Goal: Task Accomplishment & Management: Use online tool/utility

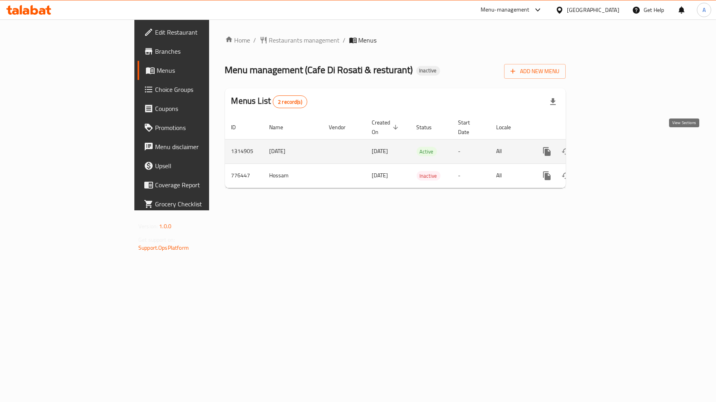
click at [609, 147] on icon "enhanced table" at bounding box center [604, 152] width 10 height 10
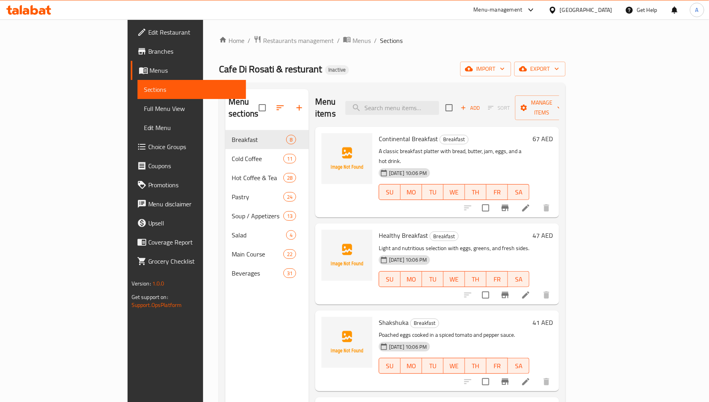
click at [565, 78] on div "Home / Restaurants management / Menus / Sections Cafe Di Rosati & resturant Ina…" at bounding box center [392, 266] width 346 height 462
click at [505, 64] on span "import" at bounding box center [485, 69] width 38 height 10
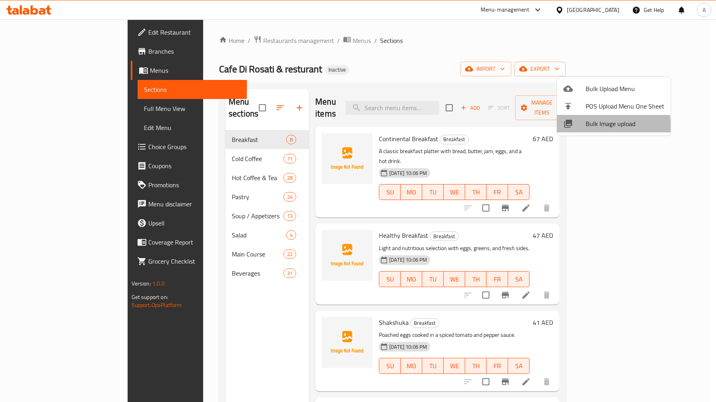
click at [595, 128] on span "Bulk Image upload" at bounding box center [624, 124] width 79 height 10
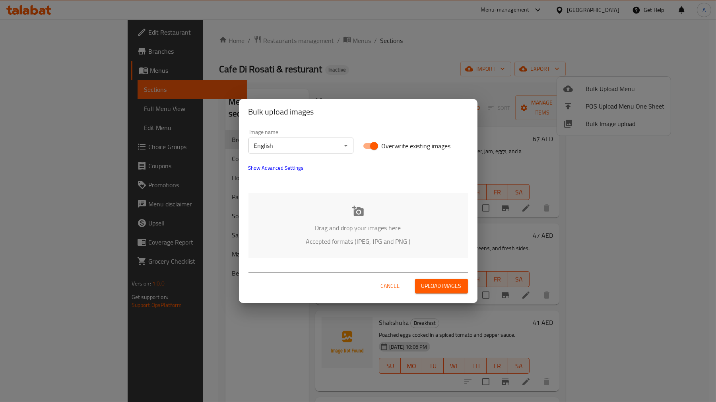
click at [384, 220] on div "Drag and drop your images here Accepted formats (JPEG, JPG and PNG )" at bounding box center [357, 225] width 219 height 65
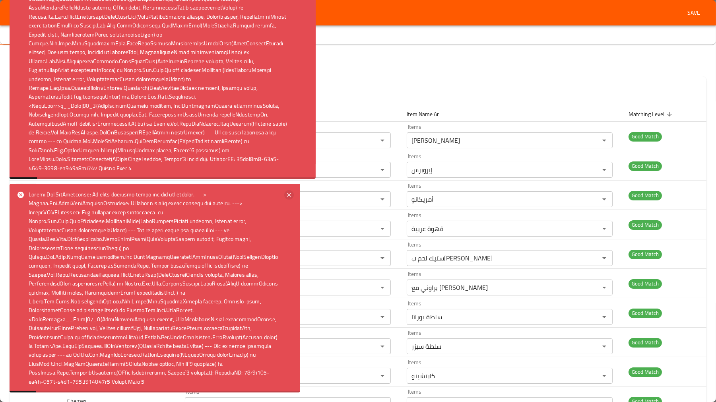
click at [288, 190] on icon at bounding box center [289, 195] width 10 height 10
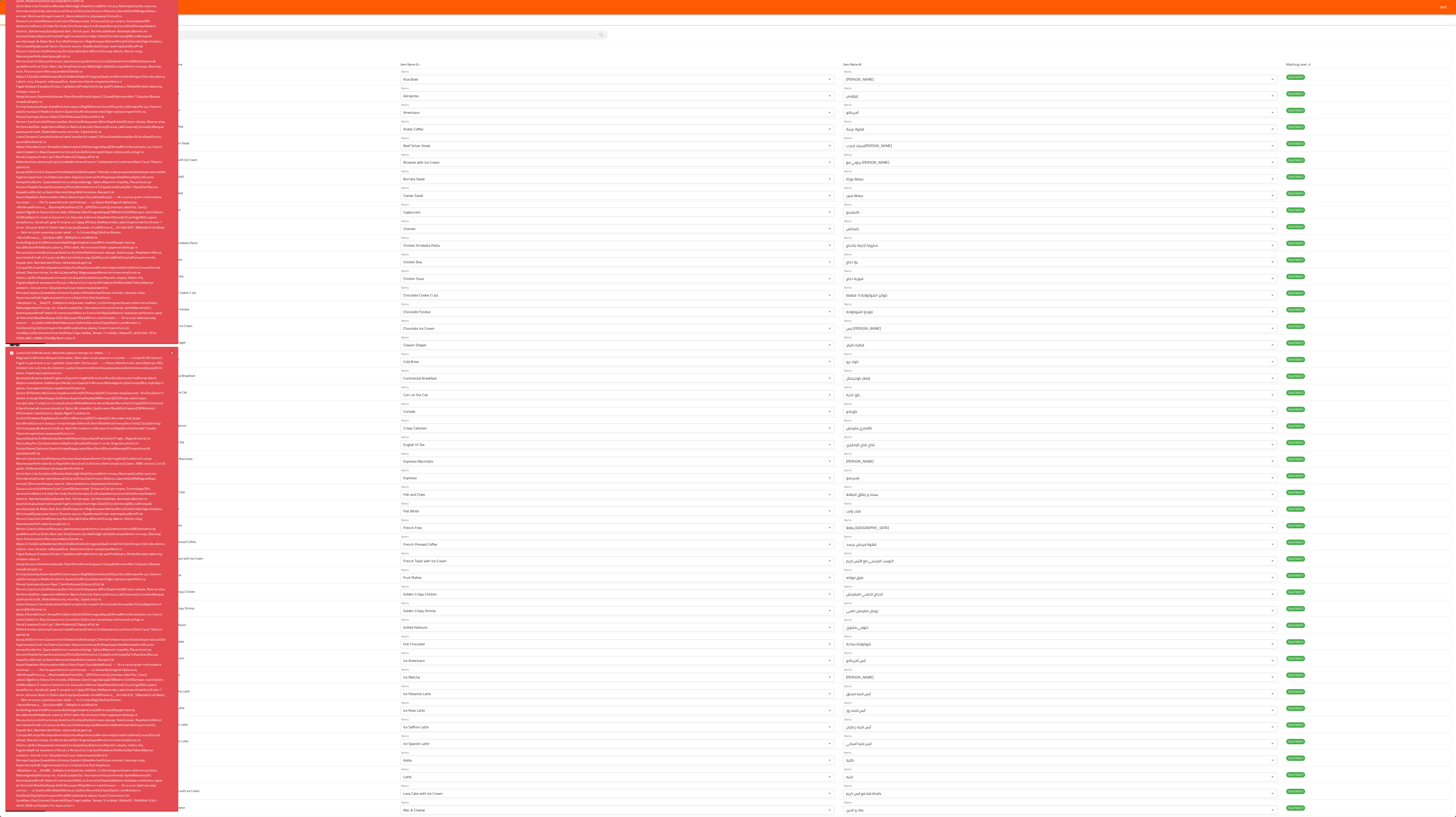
click at [174, 227] on icon at bounding box center [172, 353] width 6 height 6
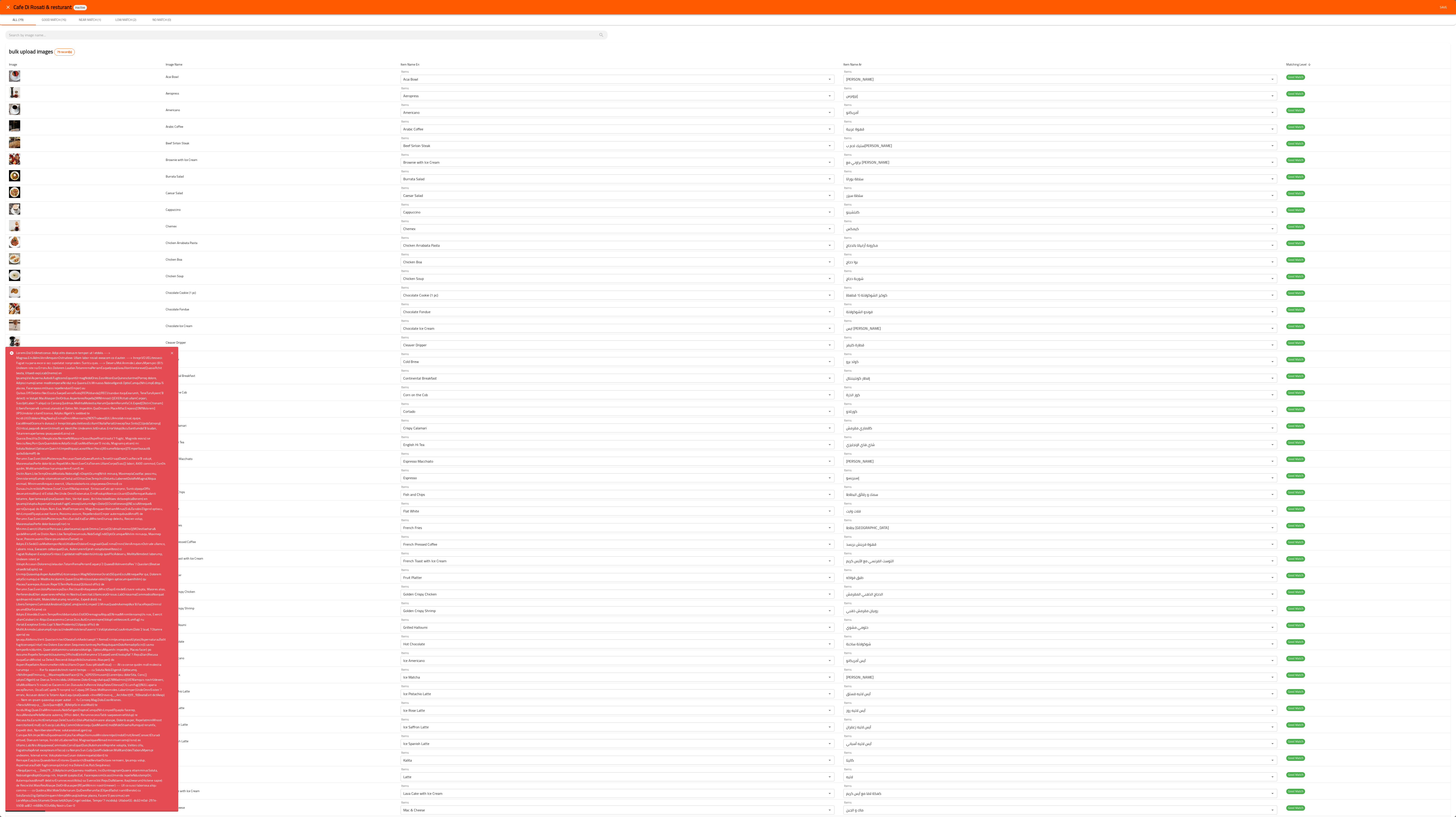
click at [174, 227] on icon at bounding box center [172, 353] width 6 height 6
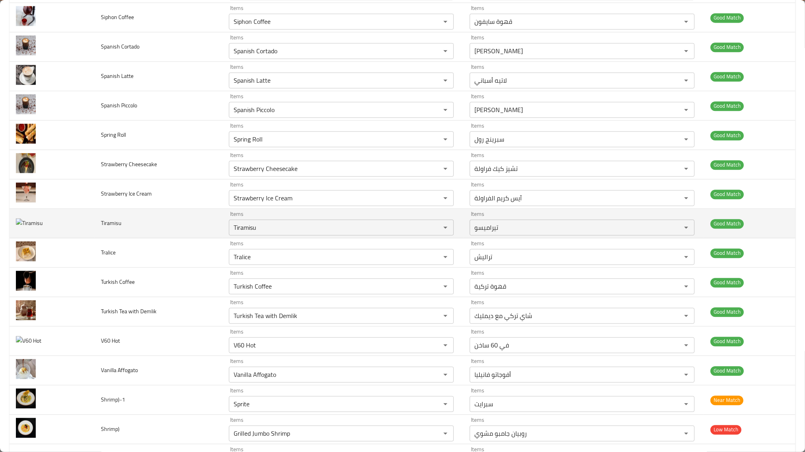
scroll to position [1986, 0]
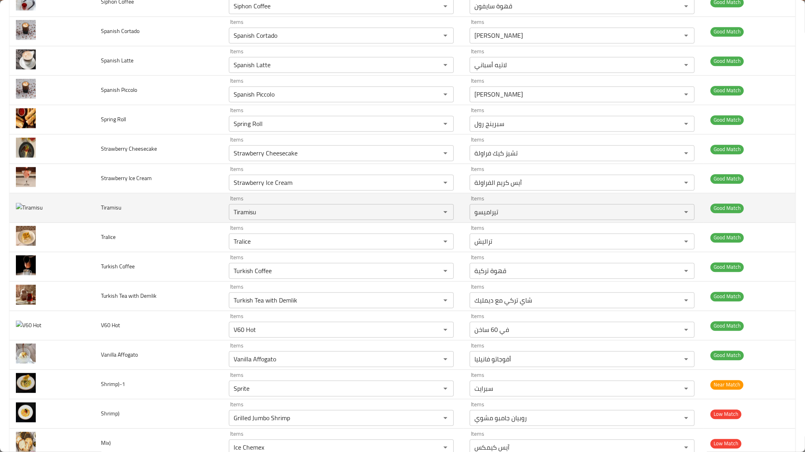
click at [111, 209] on span "Tiramisu" at bounding box center [111, 207] width 20 height 10
copy span "Tiramisu"
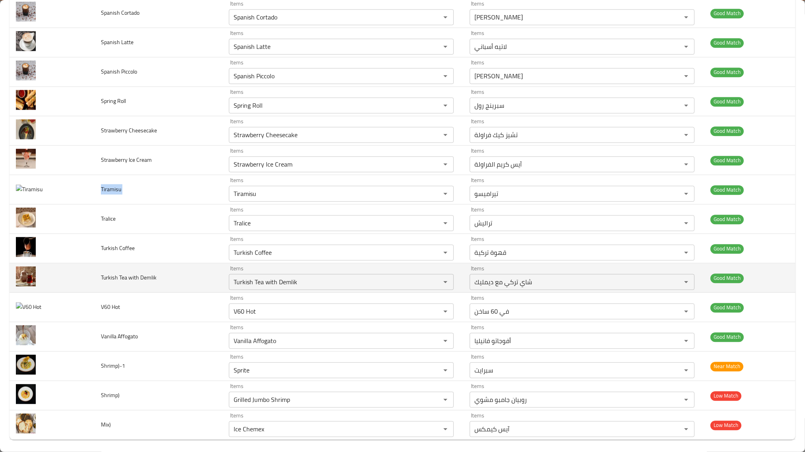
scroll to position [2015, 0]
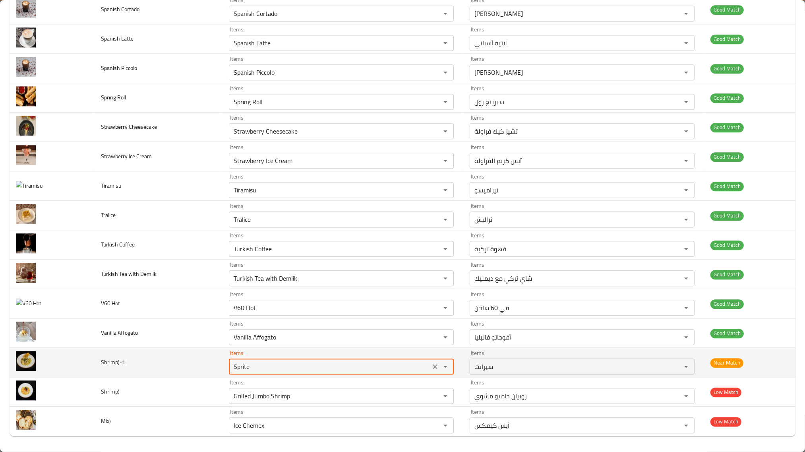
drag, startPoint x: 236, startPoint y: 367, endPoint x: 267, endPoint y: 371, distance: 31.2
click at [267, 371] on input "Sprite" at bounding box center [329, 366] width 197 height 11
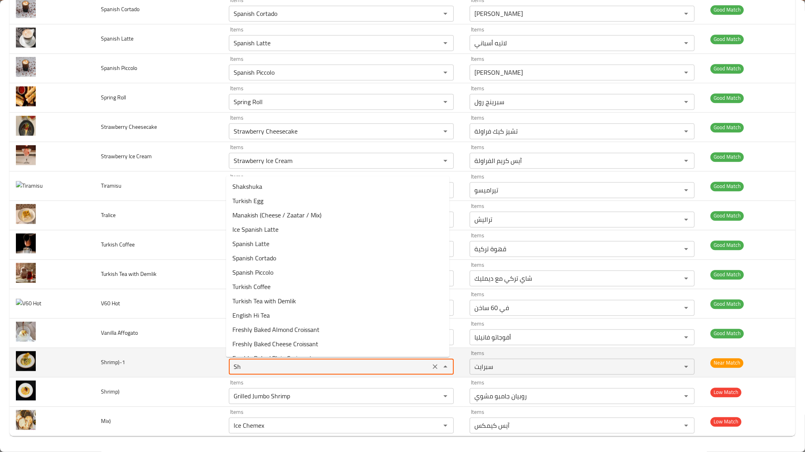
type input "Shr"
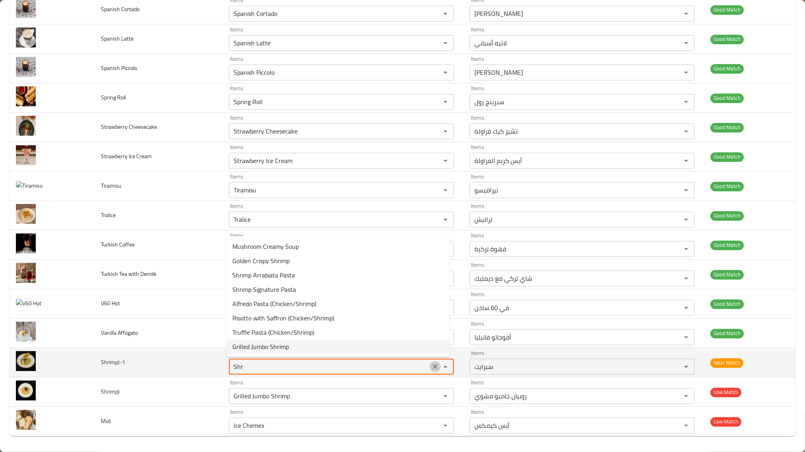
click at [433, 366] on icon "Clear" at bounding box center [435, 366] width 8 height 8
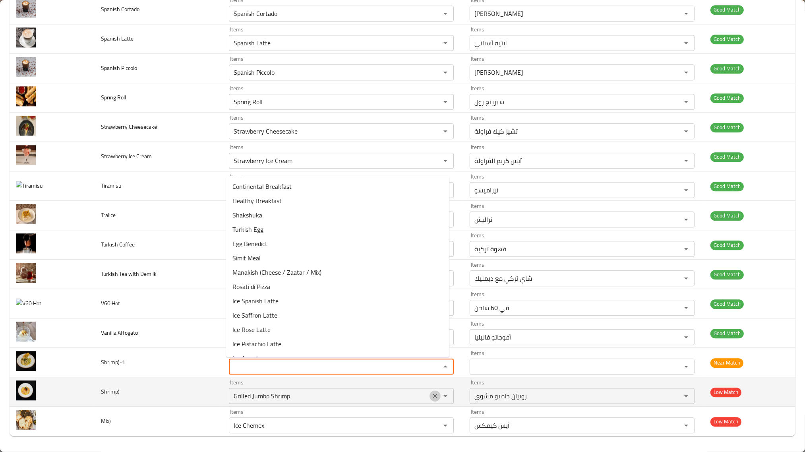
click at [433, 395] on icon "Clear" at bounding box center [435, 395] width 5 height 5
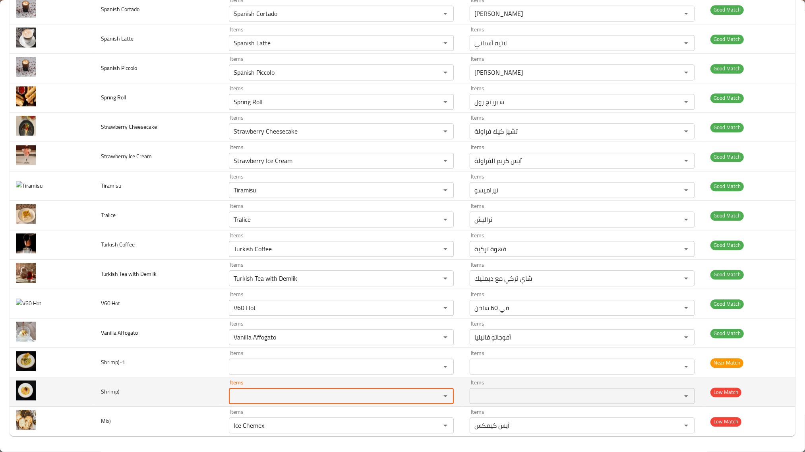
drag, startPoint x: 429, startPoint y: 424, endPoint x: 459, endPoint y: 391, distance: 44.5
click at [433, 401] on icon "Clear" at bounding box center [435, 425] width 5 height 5
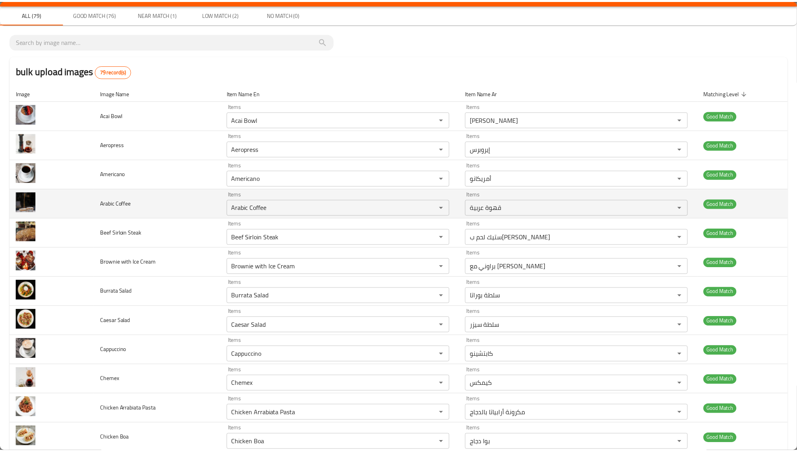
scroll to position [0, 0]
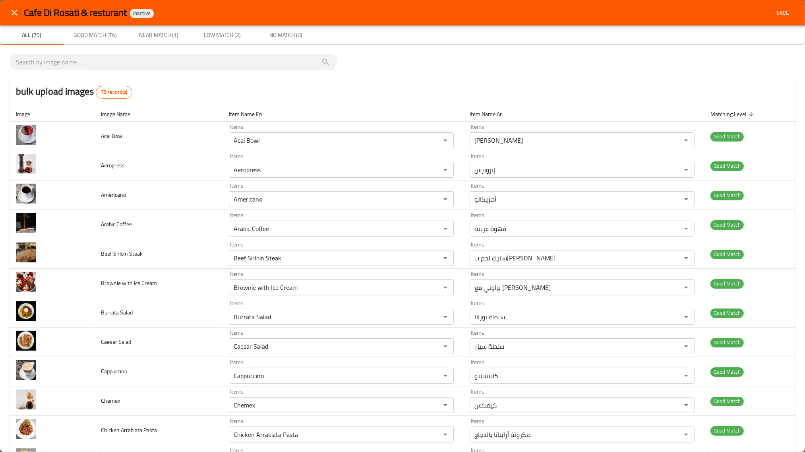
click at [715, 15] on span "Save" at bounding box center [782, 13] width 19 height 10
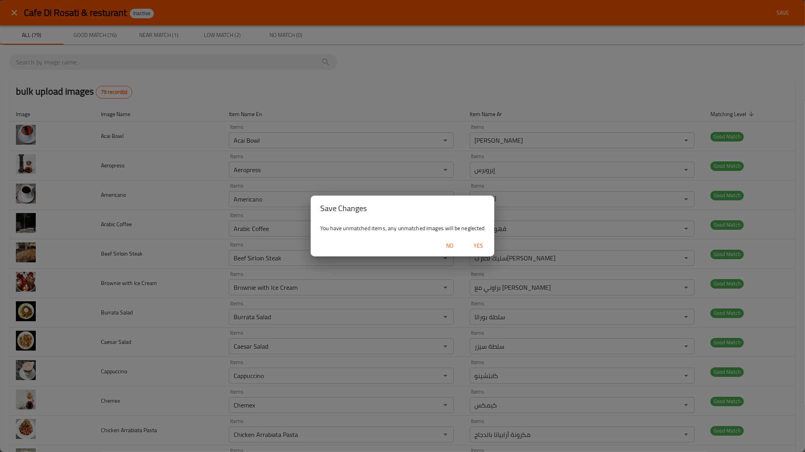
click at [483, 247] on span "Yes" at bounding box center [478, 246] width 19 height 10
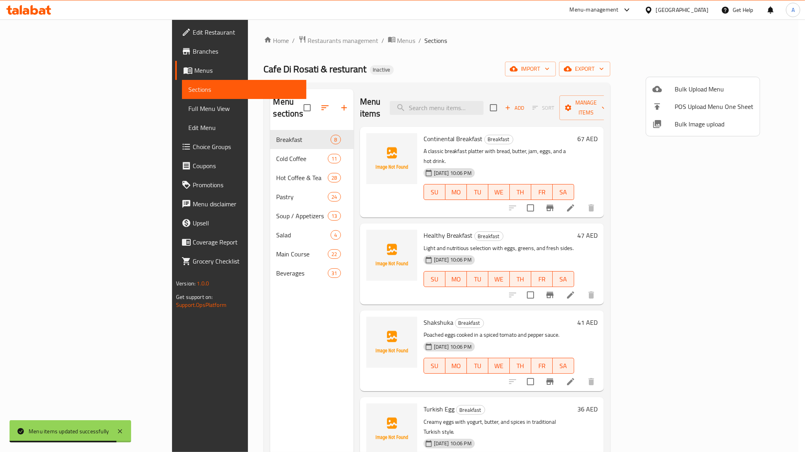
click at [234, 260] on div at bounding box center [402, 226] width 805 height 452
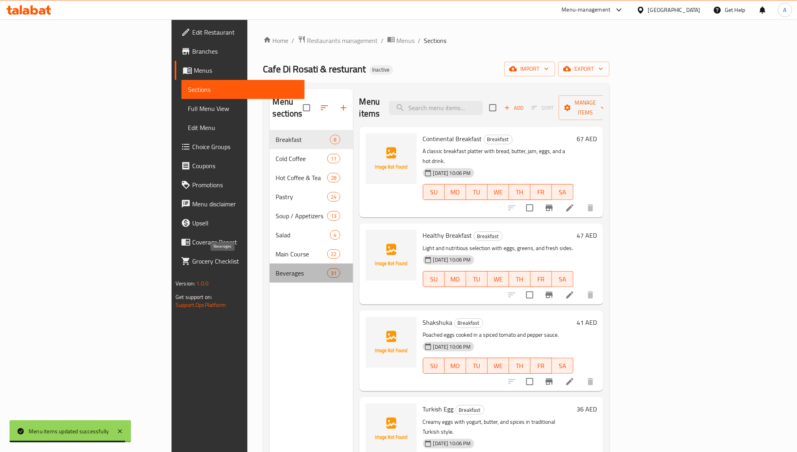
click at [276, 268] on span "Beverages" at bounding box center [302, 273] width 52 height 10
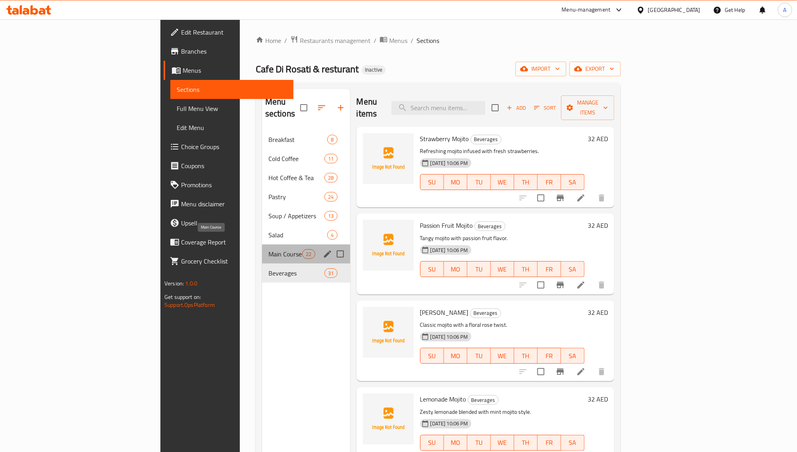
click at [269, 249] on span "Main Course" at bounding box center [286, 254] width 34 height 10
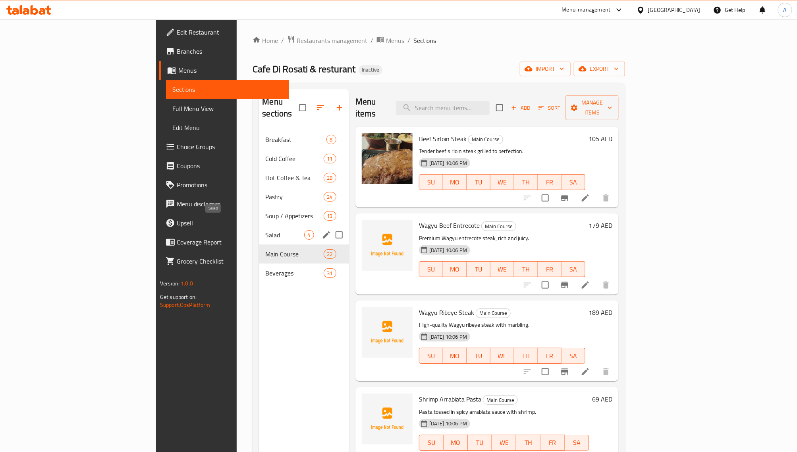
click at [265, 230] on span "Salad" at bounding box center [284, 235] width 39 height 10
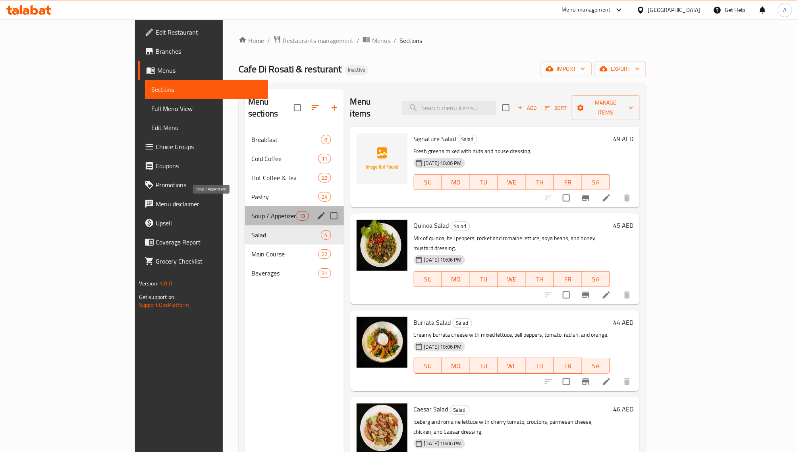
click at [251, 211] on span "Soup / Appetizers" at bounding box center [273, 216] width 44 height 10
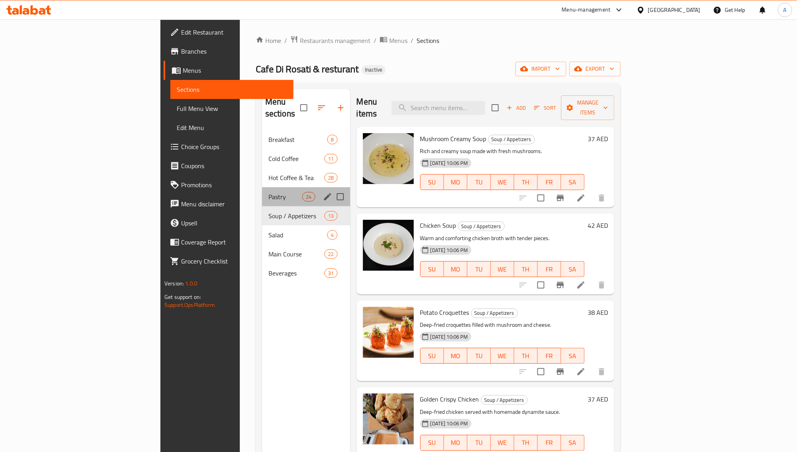
click at [262, 192] on div "Pastry 24" at bounding box center [306, 196] width 88 height 19
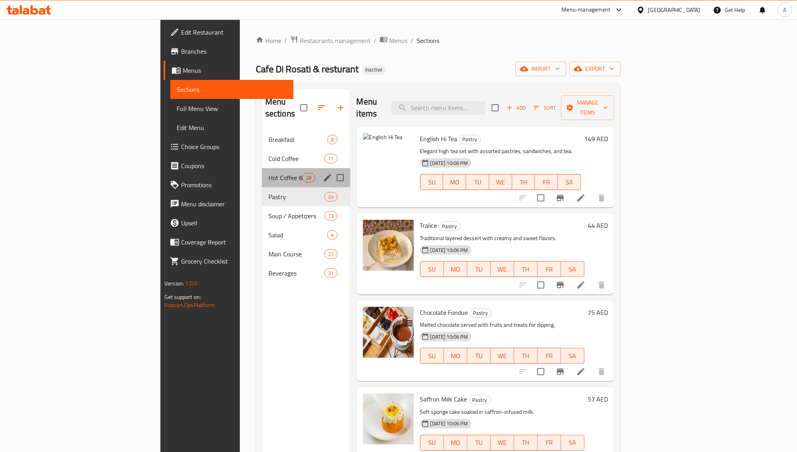
click at [262, 173] on div "Hot Coffee & Tea 28" at bounding box center [306, 177] width 88 height 19
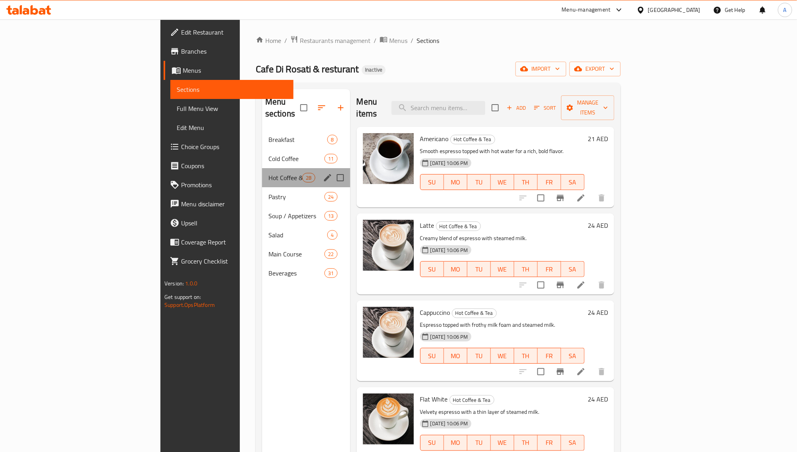
click at [262, 168] on div "Hot Coffee & Tea 28" at bounding box center [306, 177] width 88 height 19
click at [269, 154] on span "Cold Coffee" at bounding box center [286, 159] width 34 height 10
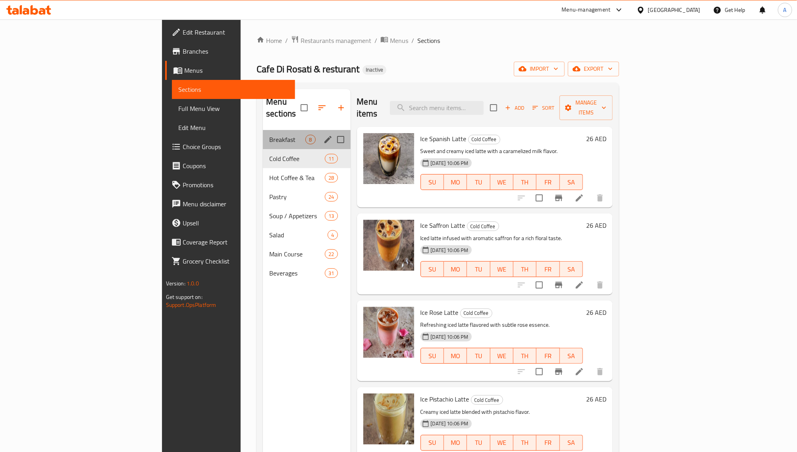
click at [263, 134] on div "Breakfast 8" at bounding box center [306, 139] width 87 height 19
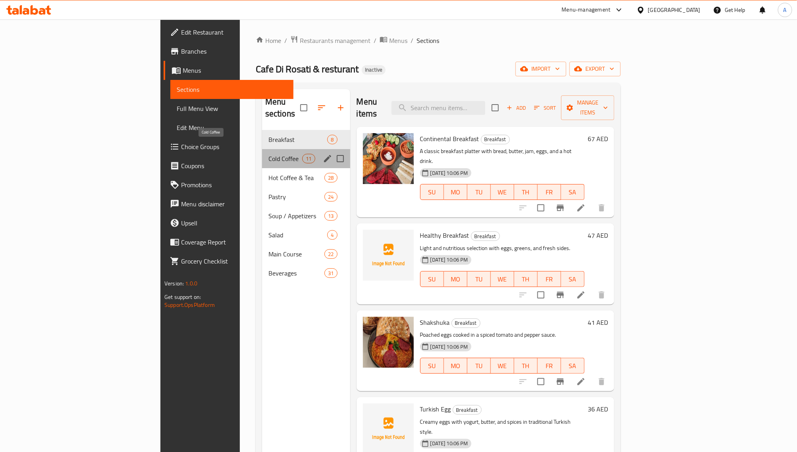
click at [269, 154] on span "Cold Coffee" at bounding box center [286, 159] width 34 height 10
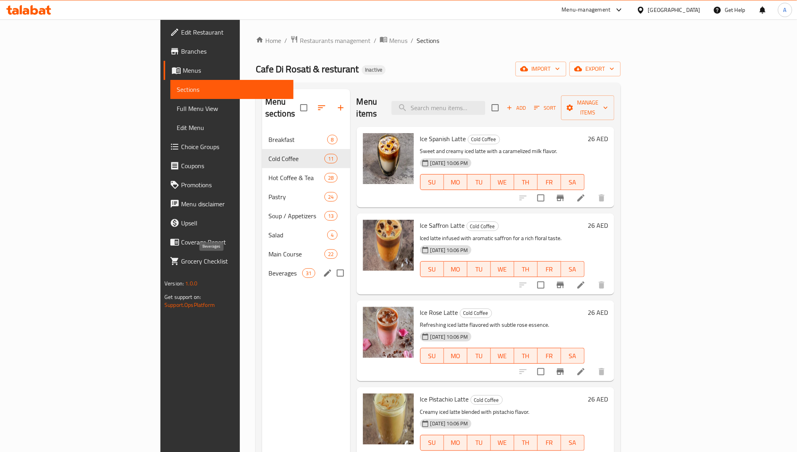
click at [262, 270] on div "Beverages 31" at bounding box center [306, 272] width 88 height 19
